Goal: Task Accomplishment & Management: Use online tool/utility

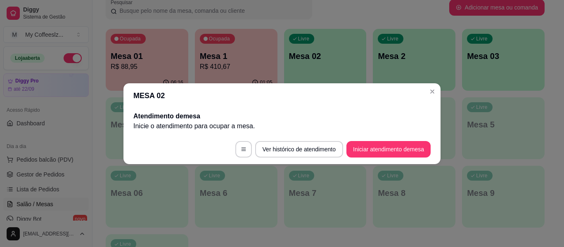
click at [369, 146] on button "Iniciar atendimento de mesa" at bounding box center [389, 149] width 84 height 17
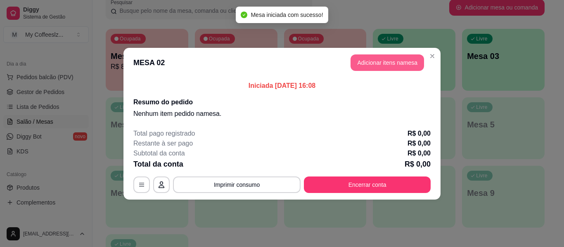
click at [385, 65] on button "Adicionar itens na mesa" at bounding box center [388, 63] width 74 height 17
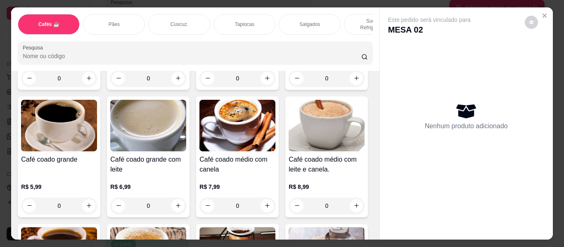
scroll to position [207, 0]
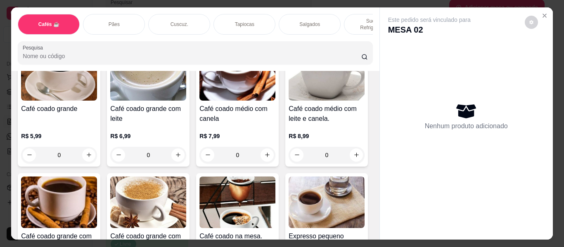
click at [354, 31] on icon "increase-product-quantity" at bounding box center [357, 27] width 6 height 6
type input "1"
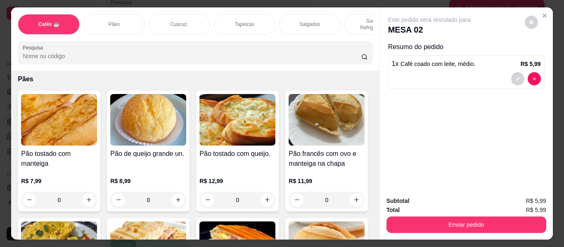
scroll to position [1363, 0]
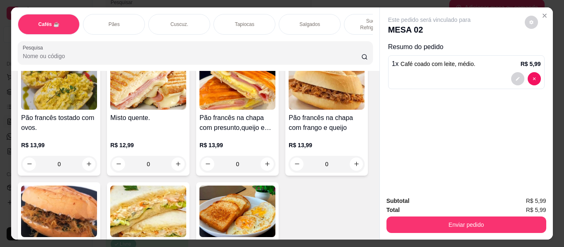
click at [358, 19] on p "Sucos e Refrigerantes" at bounding box center [375, 24] width 48 height 13
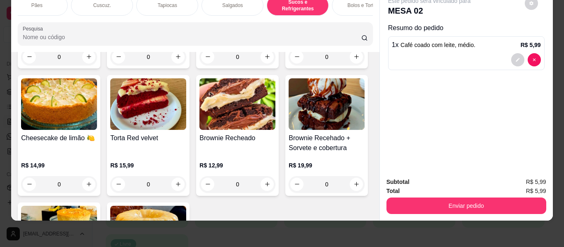
scroll to position [0, 83]
click at [356, 5] on div "Bolos e Tortas" at bounding box center [358, 5] width 62 height 21
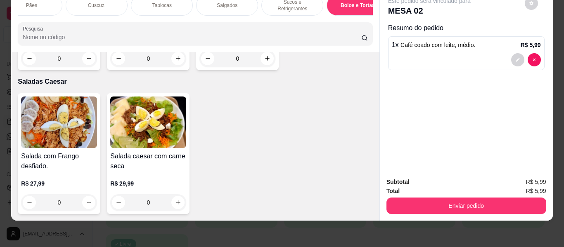
scroll to position [4940, 0]
type input "1"
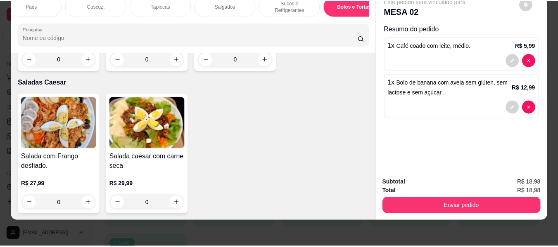
scroll to position [5720, 0]
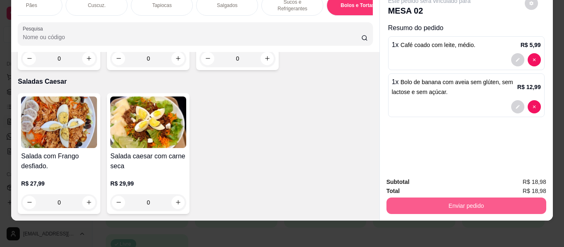
click at [434, 198] on button "Enviar pedido" at bounding box center [467, 206] width 160 height 17
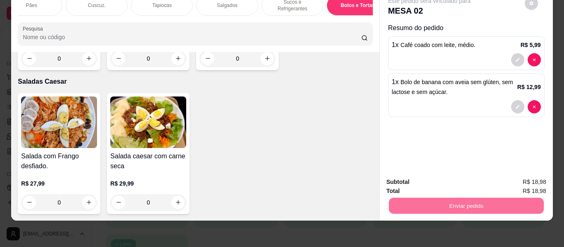
click at [424, 183] on button "Não registrar e enviar pedido" at bounding box center [438, 178] width 83 height 15
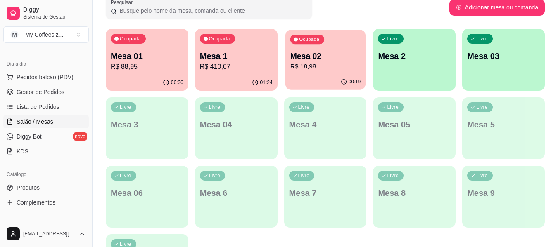
click at [340, 69] on p "R$ 18,98" at bounding box center [325, 67] width 71 height 10
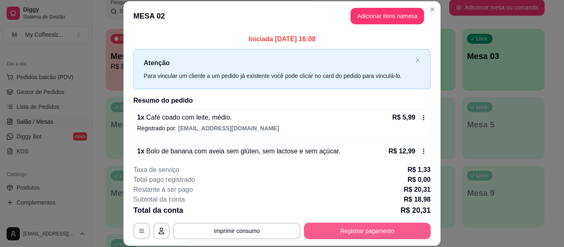
click at [373, 229] on button "Registrar pagamento" at bounding box center [367, 231] width 127 height 17
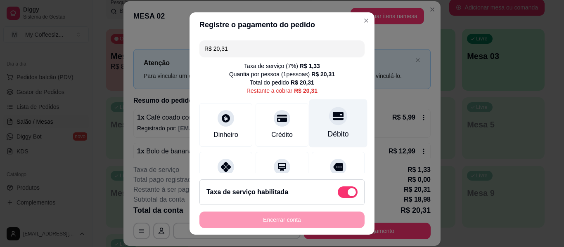
click at [332, 127] on div "Débito" at bounding box center [338, 124] width 58 height 48
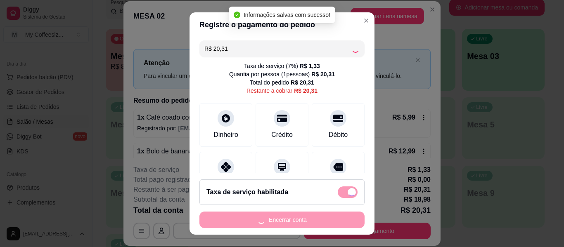
type input "R$ 0,00"
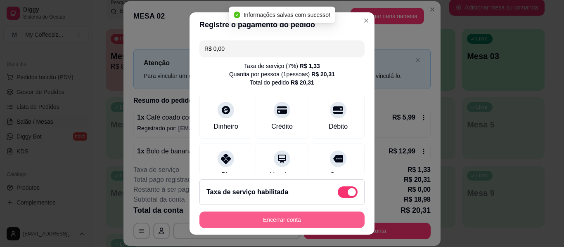
click at [304, 218] on button "Encerrar conta" at bounding box center [282, 220] width 165 height 17
